Goal: Task Accomplishment & Management: Manage account settings

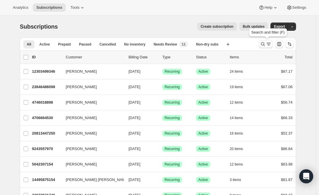
click at [268, 43] on icon "Search and filter results" at bounding box center [269, 44] width 6 height 6
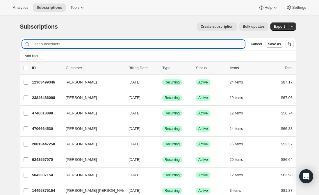
click at [125, 42] on input "Filter subscribers" at bounding box center [138, 44] width 214 height 8
paste input "halim.johnson@gmail.com"
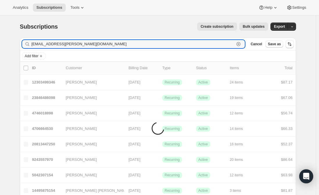
type input "halim.johnson@gmail.com"
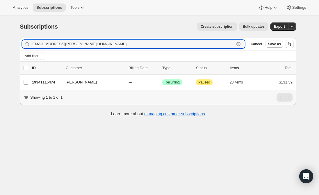
drag, startPoint x: 91, startPoint y: 43, endPoint x: 15, endPoint y: 44, distance: 75.4
click at [15, 44] on div "Subscriptions. This page is ready Subscriptions Create subscription Bulk update…" at bounding box center [158, 68] width 291 height 107
paste input "Jamie Davor."
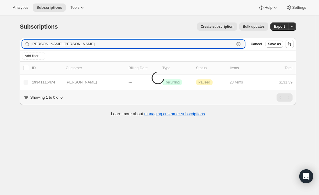
type input "Jamie Davor"
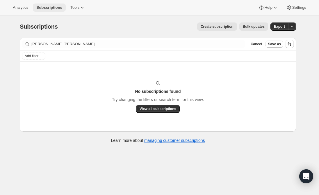
click at [43, 7] on span "Subscriptions" at bounding box center [49, 7] width 26 height 5
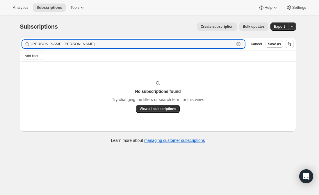
drag, startPoint x: 61, startPoint y: 42, endPoint x: 10, endPoint y: 43, distance: 50.7
click at [10, 43] on div "Subscriptions. This page is ready Subscriptions Create subscription Bulk update…" at bounding box center [158, 112] width 316 height 195
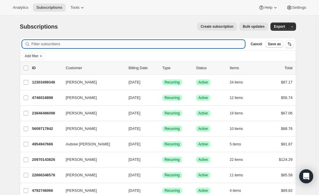
click at [54, 42] on input "Filter subscribers" at bounding box center [138, 44] width 214 height 8
paste input "jwellsandt@hotmail.com"
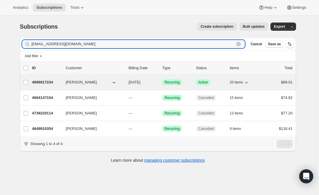
type input "jwellsandt@hotmail.com"
click at [51, 82] on p "4896817234" at bounding box center [46, 82] width 29 height 6
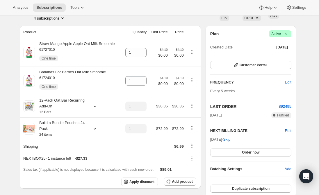
scroll to position [29, 0]
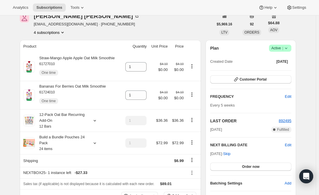
click at [58, 22] on span "jwellsandt@hotmail.com · +15094927525" at bounding box center [87, 24] width 106 height 6
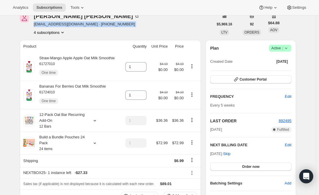
click at [58, 22] on span "jwellsandt@hotmail.com · +15094927525" at bounding box center [87, 24] width 106 height 6
click at [67, 25] on span "jwellsandt@hotmail.com · +15094927525" at bounding box center [87, 24] width 106 height 6
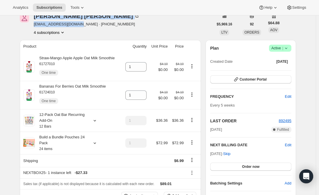
drag, startPoint x: 76, startPoint y: 26, endPoint x: 32, endPoint y: 24, distance: 43.4
click at [32, 24] on div "Jaime DeVore jwellsandt@hotmail.com · +15094927525 4 subscriptions" at bounding box center [117, 24] width 194 height 22
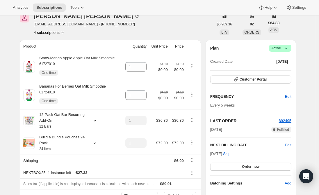
click at [32, 24] on div "Jaime DeVore jwellsandt@hotmail.com · +15094927525 4 subscriptions" at bounding box center [117, 24] width 194 height 22
drag, startPoint x: 77, startPoint y: 26, endPoint x: 35, endPoint y: 27, distance: 42.5
click at [35, 27] on div "Jaime DeVore jwellsandt@hotmail.com · +15094927525 4 subscriptions" at bounding box center [117, 24] width 194 height 22
copy span "jwellsandt@hotmail.com"
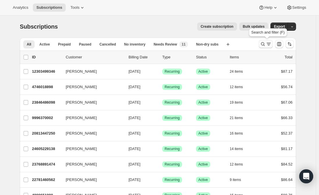
click at [268, 43] on icon "Search and filter results" at bounding box center [269, 44] width 6 height 6
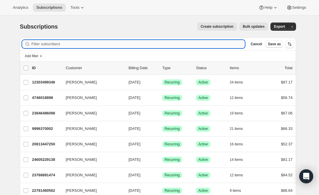
click at [79, 42] on input "Filter subscribers" at bounding box center [138, 44] width 214 height 8
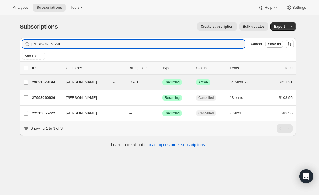
type input "[PERSON_NAME]"
click at [48, 79] on p "29631578194" at bounding box center [46, 82] width 29 height 6
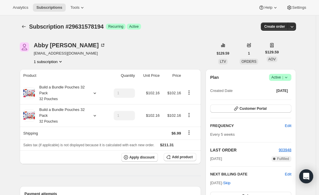
click at [282, 77] on span "Active |" at bounding box center [281, 77] width 18 height 6
click at [280, 100] on span "Cancel subscription" at bounding box center [282, 98] width 33 height 4
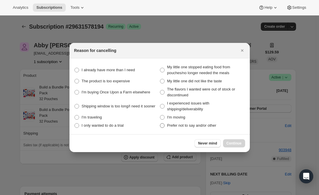
click at [163, 125] on span ":rdo:" at bounding box center [162, 125] width 5 height 5
click at [160, 123] on other "Prefer not to say and/or other" at bounding box center [160, 123] width 0 height 0
radio other "true"
click at [162, 105] on span ":rdo:" at bounding box center [162, 106] width 5 height 5
click at [160, 104] on shipping\/deliverability "I experienced issues with shipping/deliverability" at bounding box center [160, 104] width 0 height 0
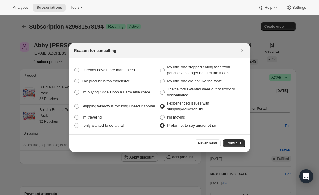
radio shipping\/deliverability "true"
radio other "false"
click at [235, 142] on span "Continue" at bounding box center [234, 143] width 15 height 5
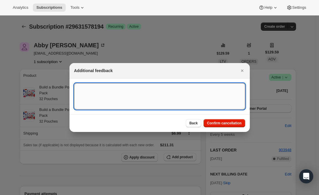
click at [128, 87] on textarea ":rdo:" at bounding box center [159, 96] width 171 height 26
type textarea "took too long to receive"
click at [222, 123] on span "Confirm cancellation" at bounding box center [224, 123] width 35 height 5
